Goal: Register for event/course

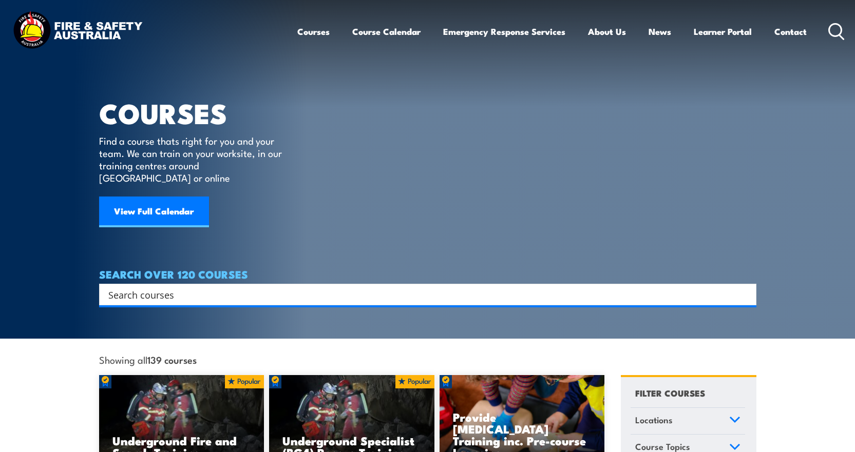
click at [223, 287] on input "Search input" at bounding box center [420, 294] width 625 height 15
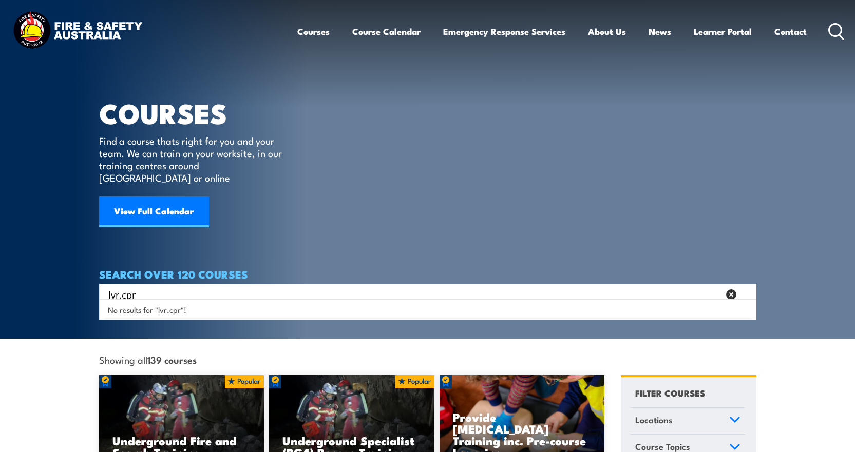
click at [164, 287] on input "lvr.cpr" at bounding box center [413, 294] width 611 height 15
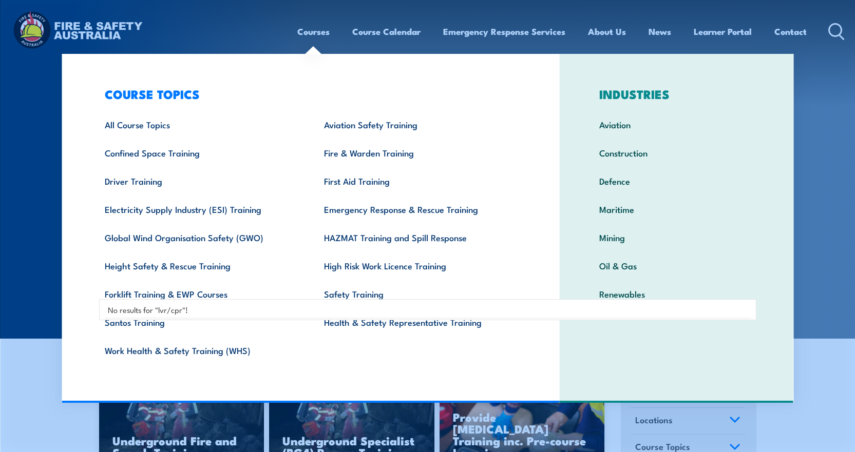
type input "lvr/cpr"
click at [318, 34] on link "Courses" at bounding box center [313, 31] width 32 height 27
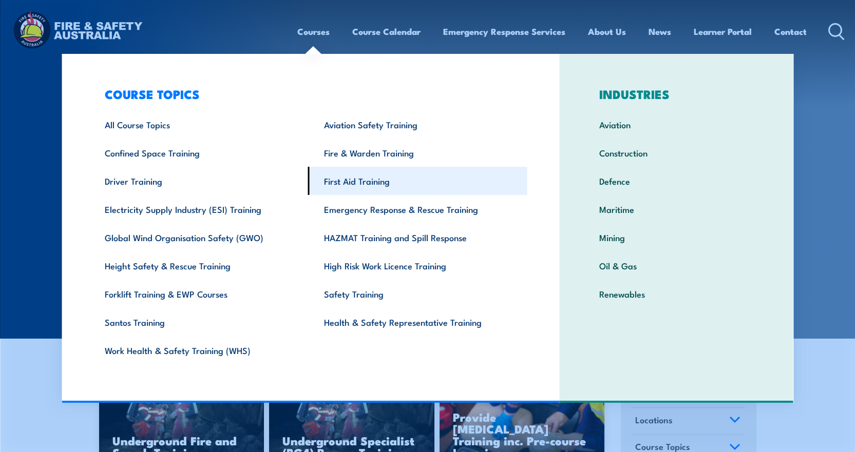
click at [371, 178] on link "First Aid Training" at bounding box center [417, 181] width 219 height 28
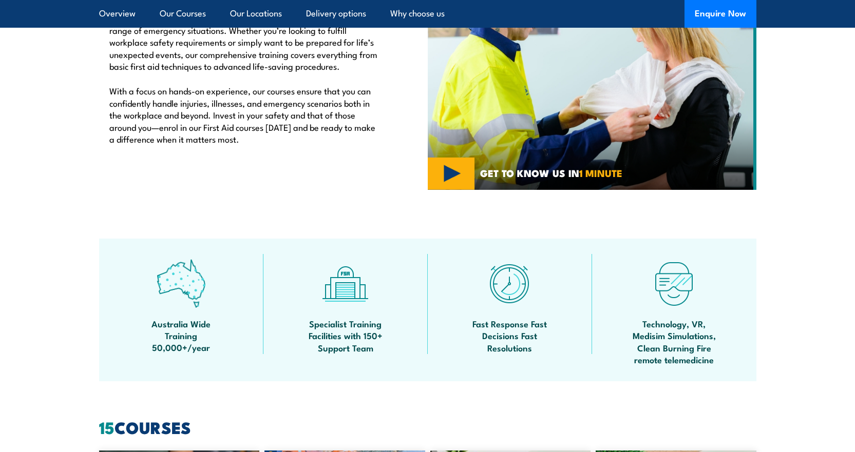
scroll to position [411, 0]
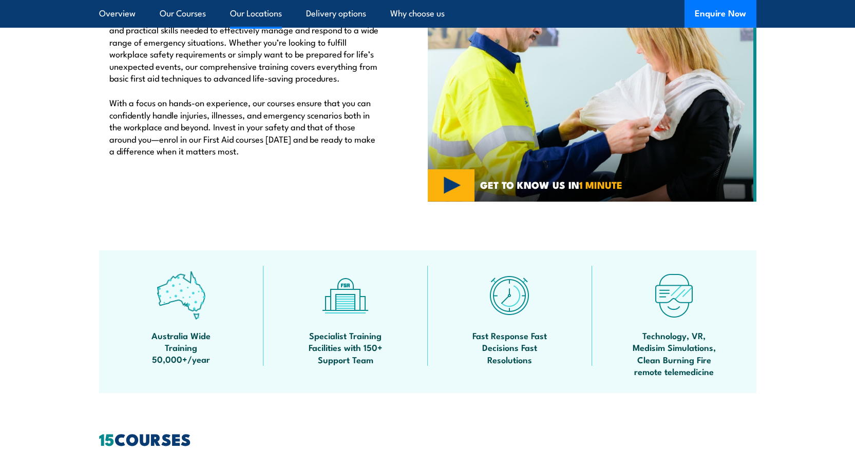
click at [262, 17] on link "Our Locations" at bounding box center [256, 13] width 52 height 27
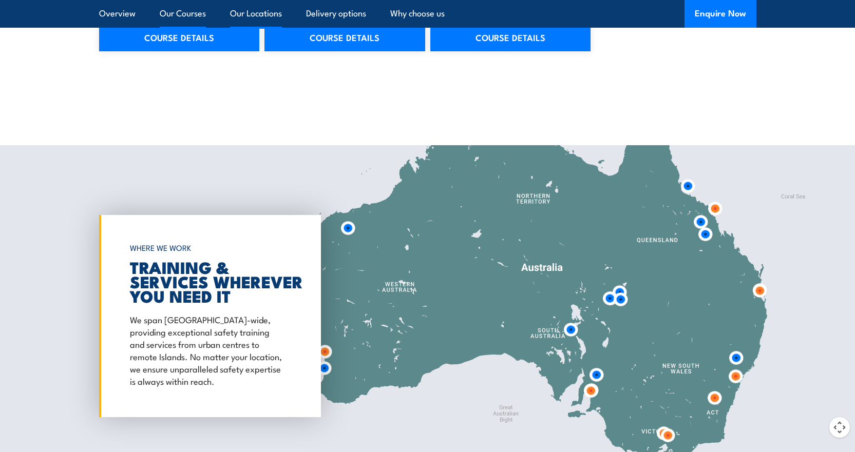
scroll to position [1879, 0]
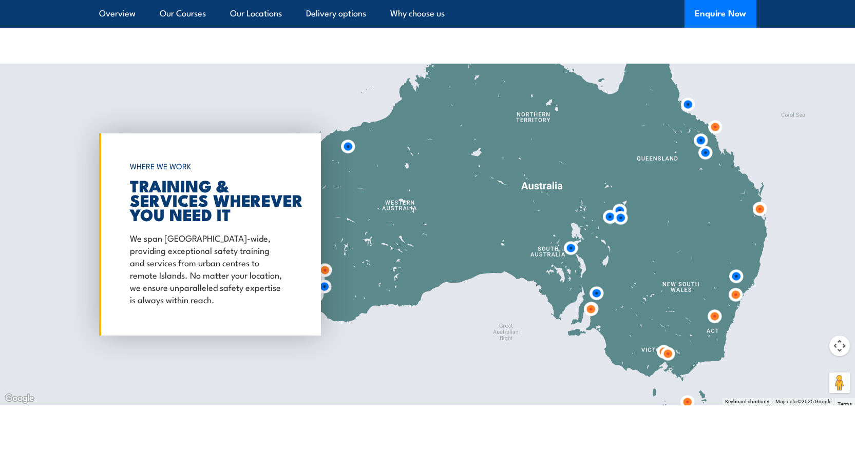
click at [570, 253] on img at bounding box center [570, 248] width 19 height 19
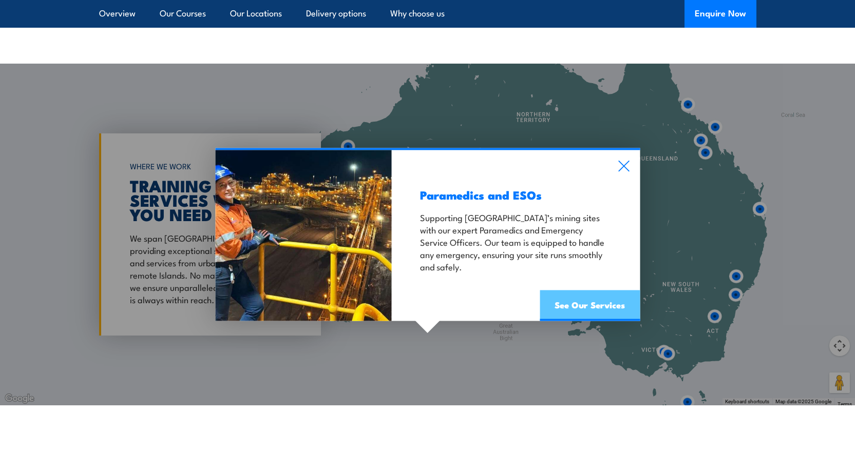
click at [589, 311] on link "See Our Services" at bounding box center [589, 305] width 100 height 31
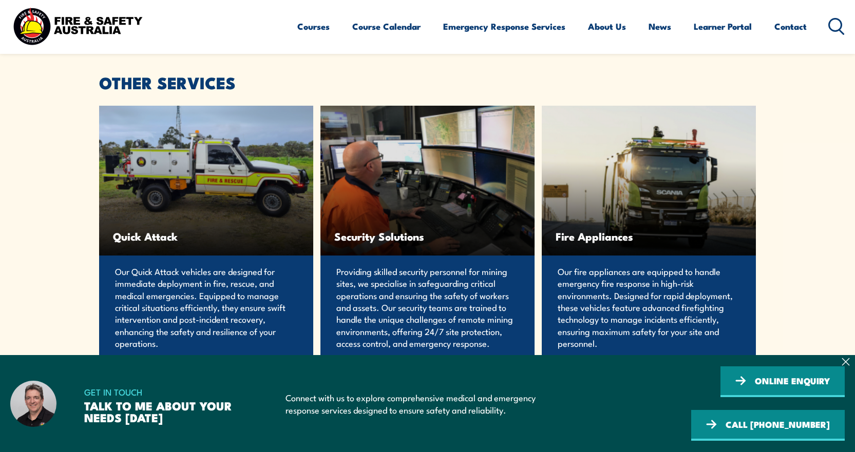
scroll to position [1953, 0]
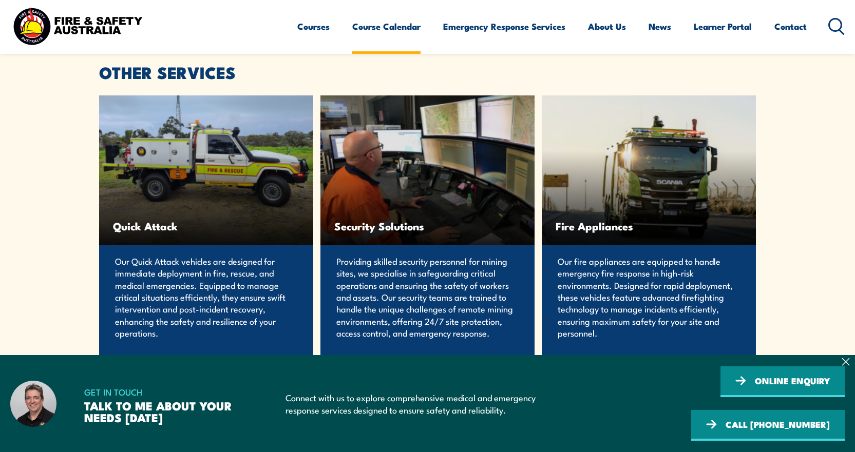
click at [372, 25] on link "Course Calendar" at bounding box center [386, 26] width 68 height 27
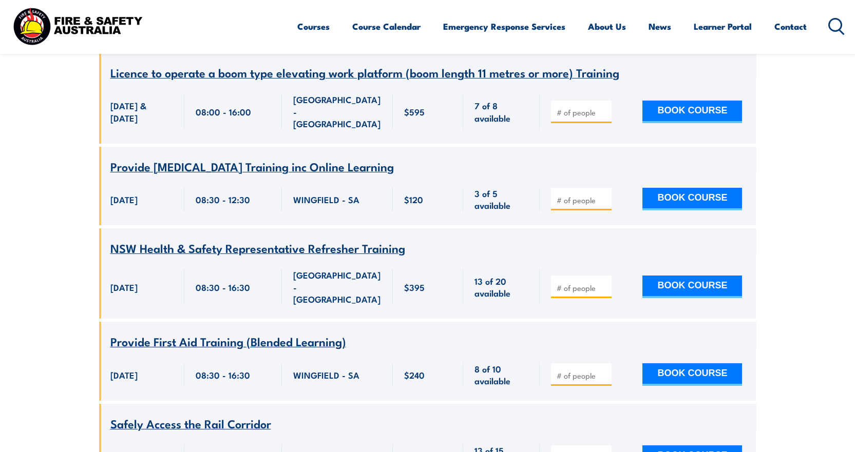
scroll to position [1386, 0]
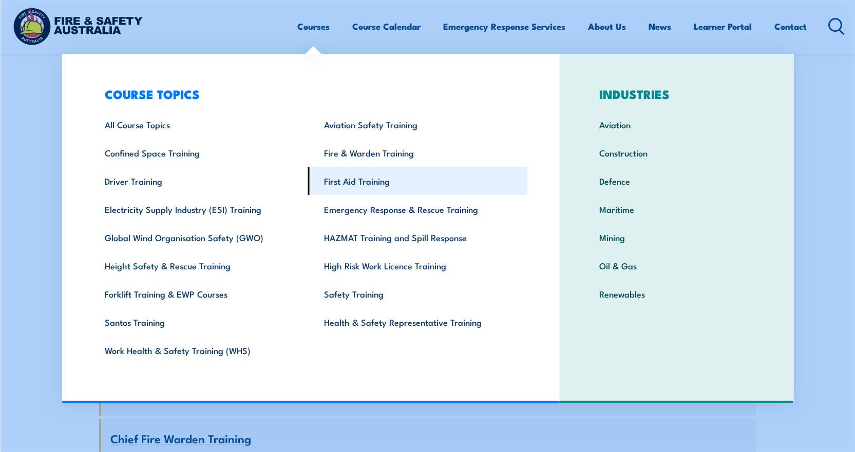
click at [395, 184] on link "First Aid Training" at bounding box center [417, 181] width 219 height 28
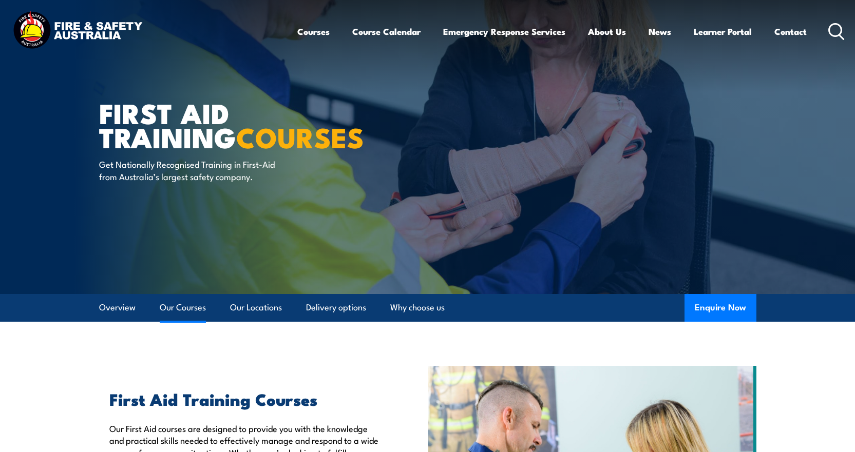
click at [185, 307] on link "Our Courses" at bounding box center [183, 307] width 46 height 27
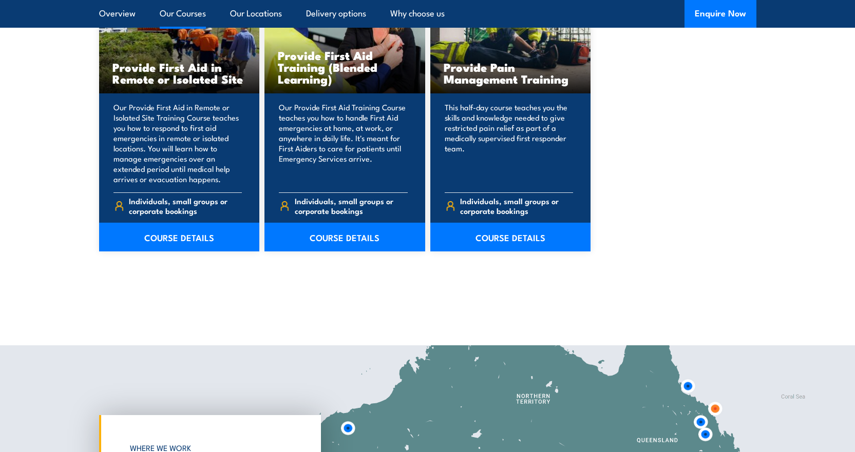
scroll to position [1600, 0]
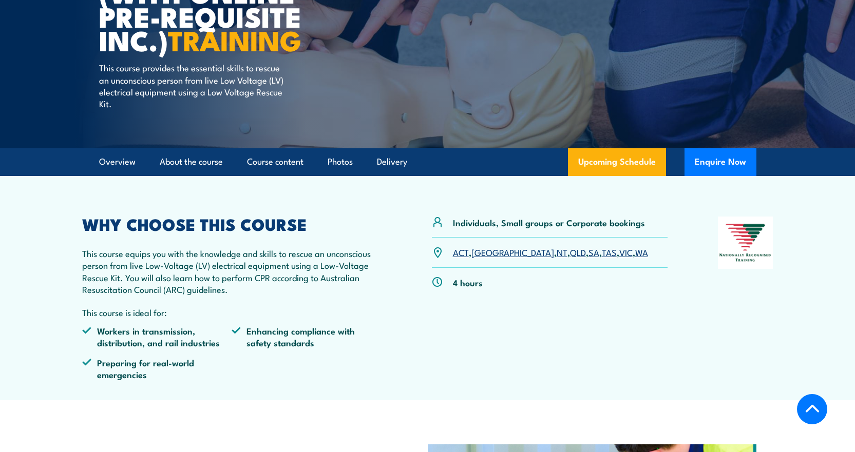
scroll to position [205, 0]
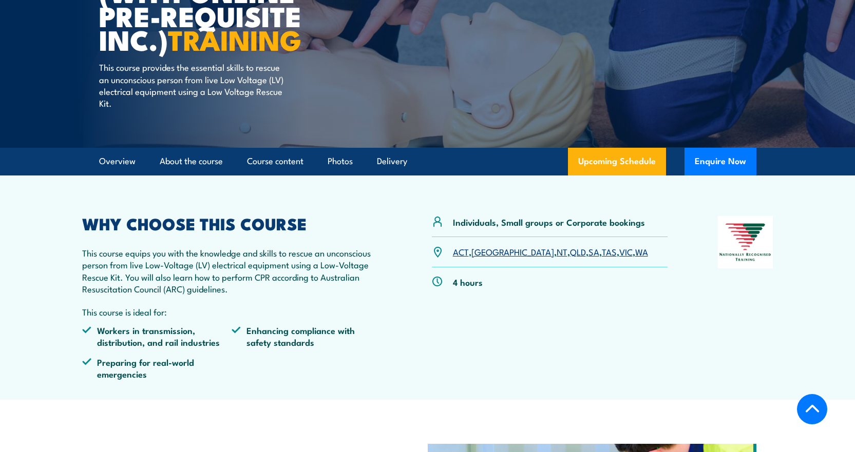
click at [588, 254] on link "SA" at bounding box center [593, 251] width 11 height 12
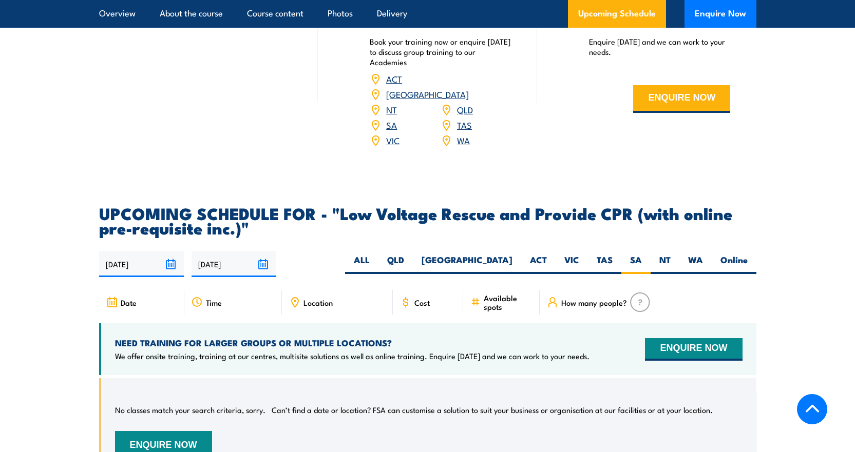
scroll to position [1294, 0]
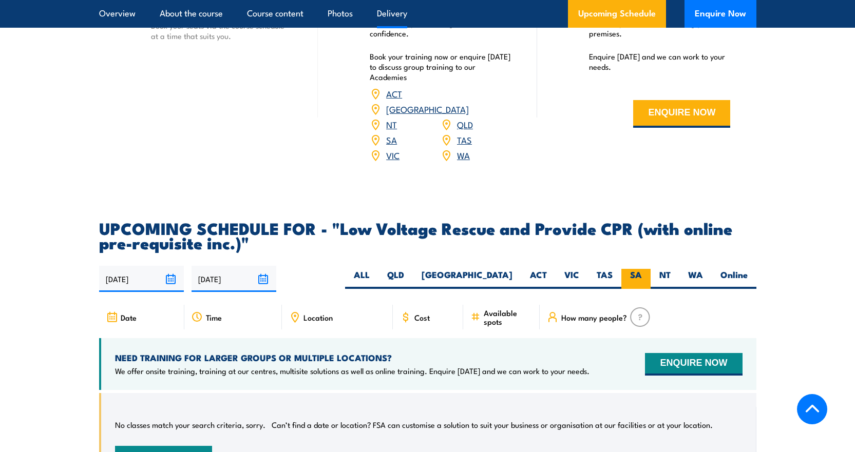
click at [628, 269] on label "SA" at bounding box center [635, 279] width 29 height 20
click at [642, 269] on input "SA" at bounding box center [645, 272] width 7 height 7
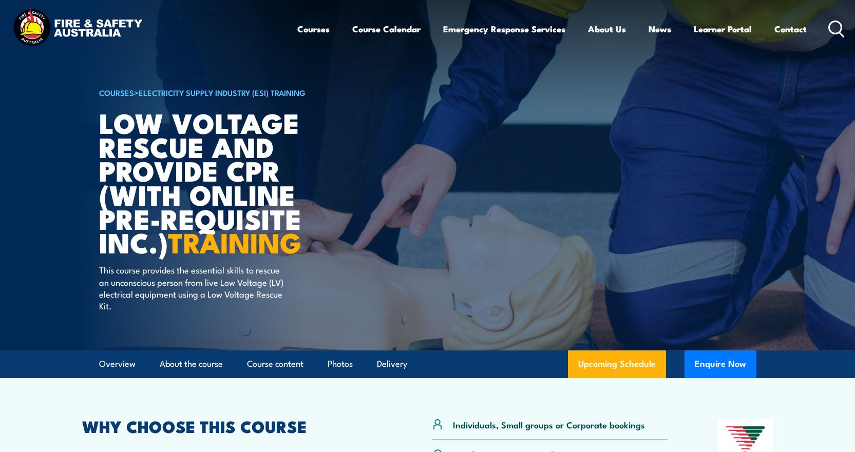
scroll to position [0, 0]
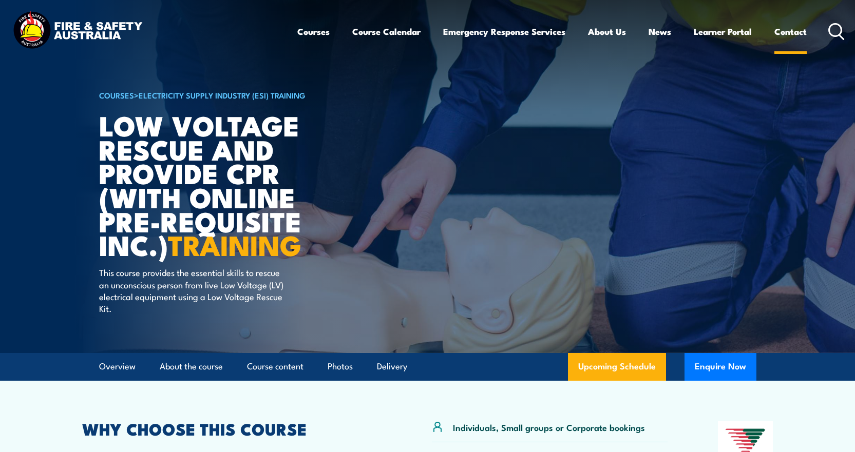
click at [797, 30] on link "Contact" at bounding box center [790, 31] width 32 height 27
